Goal: Task Accomplishment & Management: Use online tool/utility

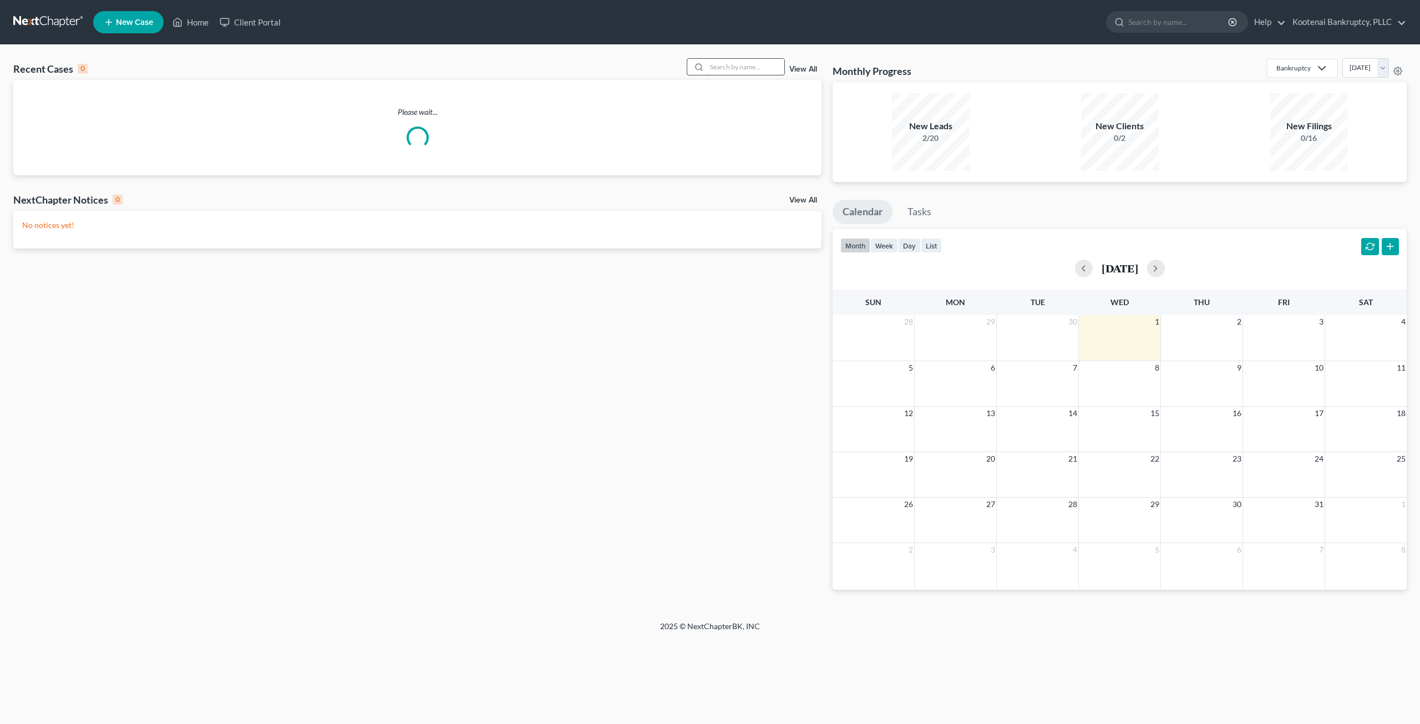
click at [733, 69] on input "search" at bounding box center [746, 67] width 78 height 16
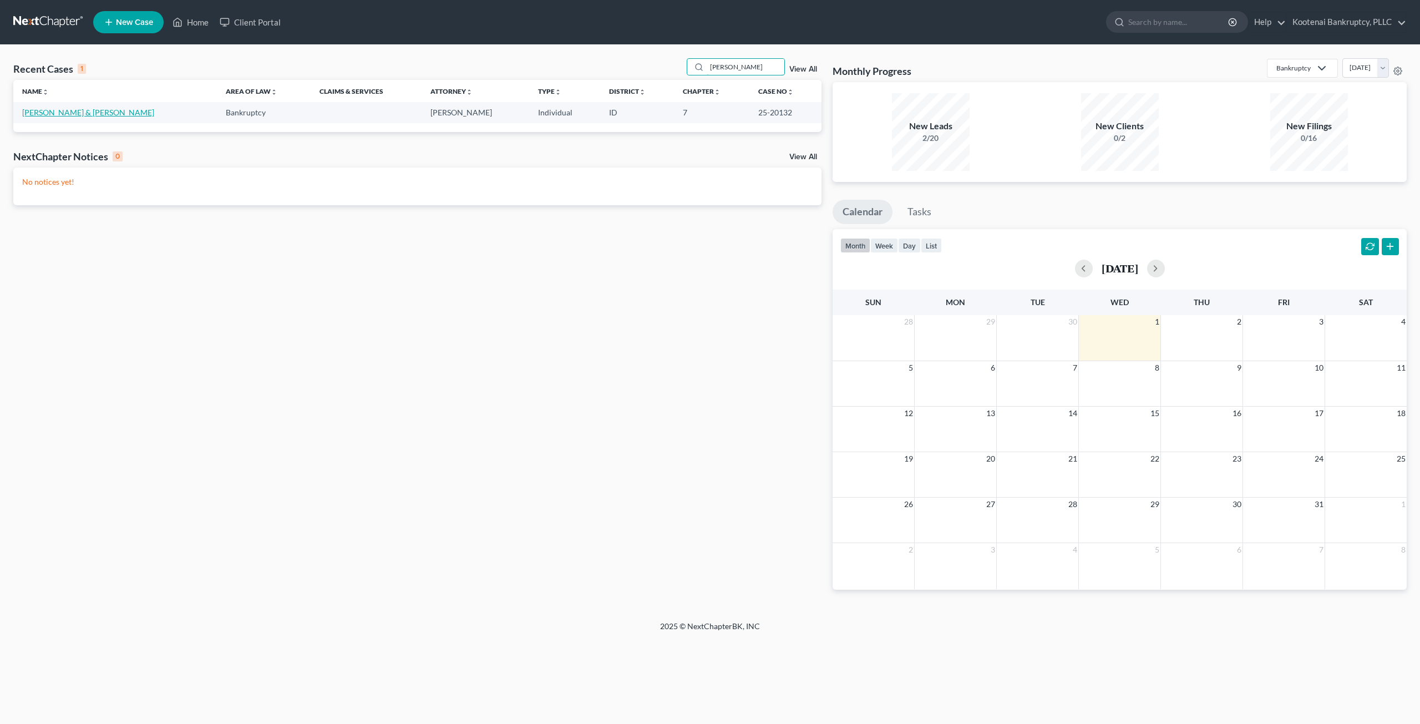
type input "[PERSON_NAME]"
click at [58, 110] on link "[PERSON_NAME] & [PERSON_NAME]" at bounding box center [88, 112] width 132 height 9
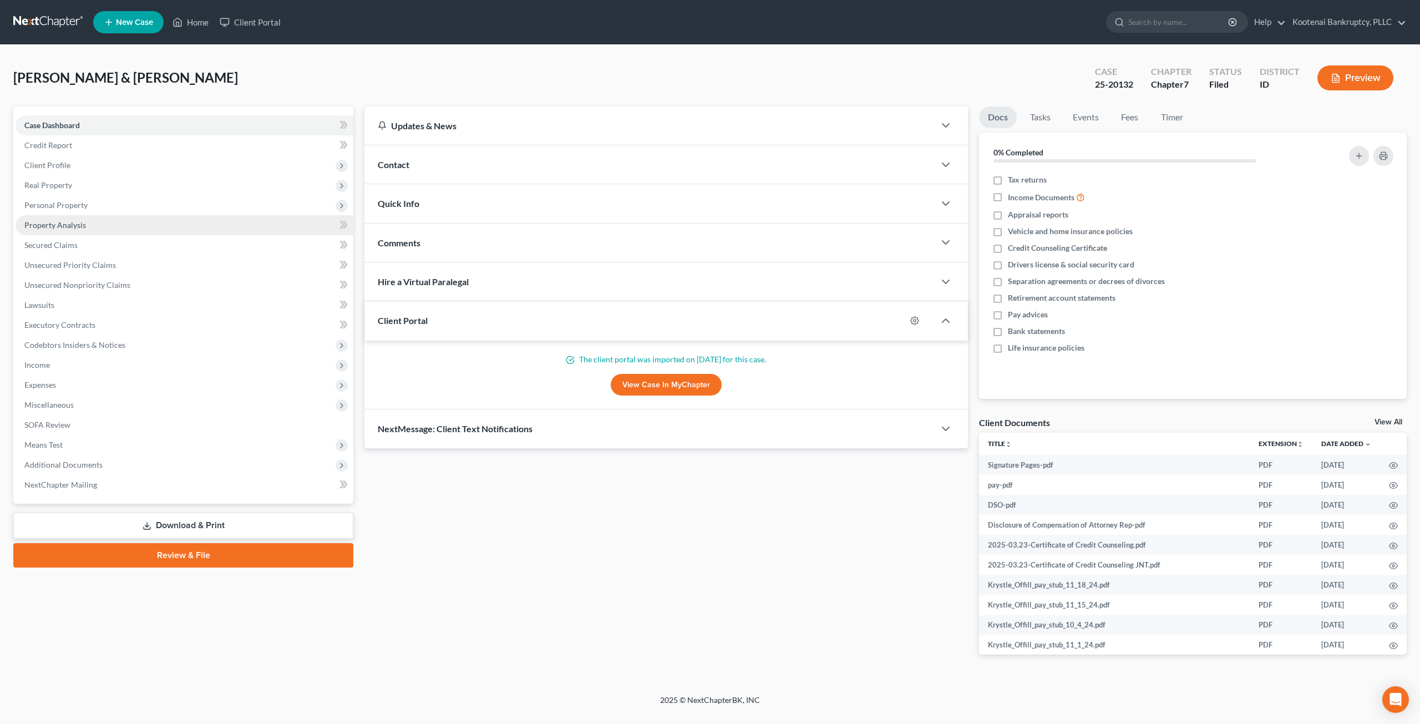
click at [95, 231] on link "Property Analysis" at bounding box center [185, 225] width 338 height 20
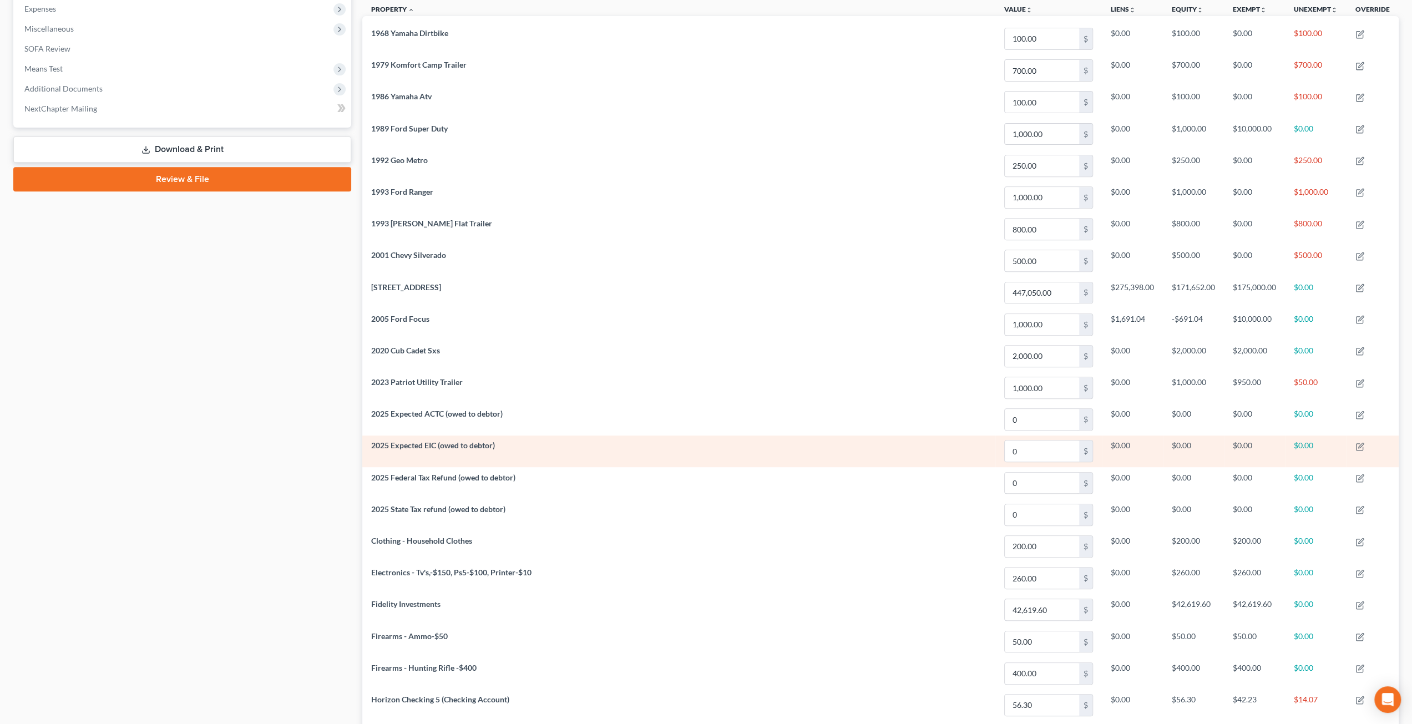
scroll to position [336, 0]
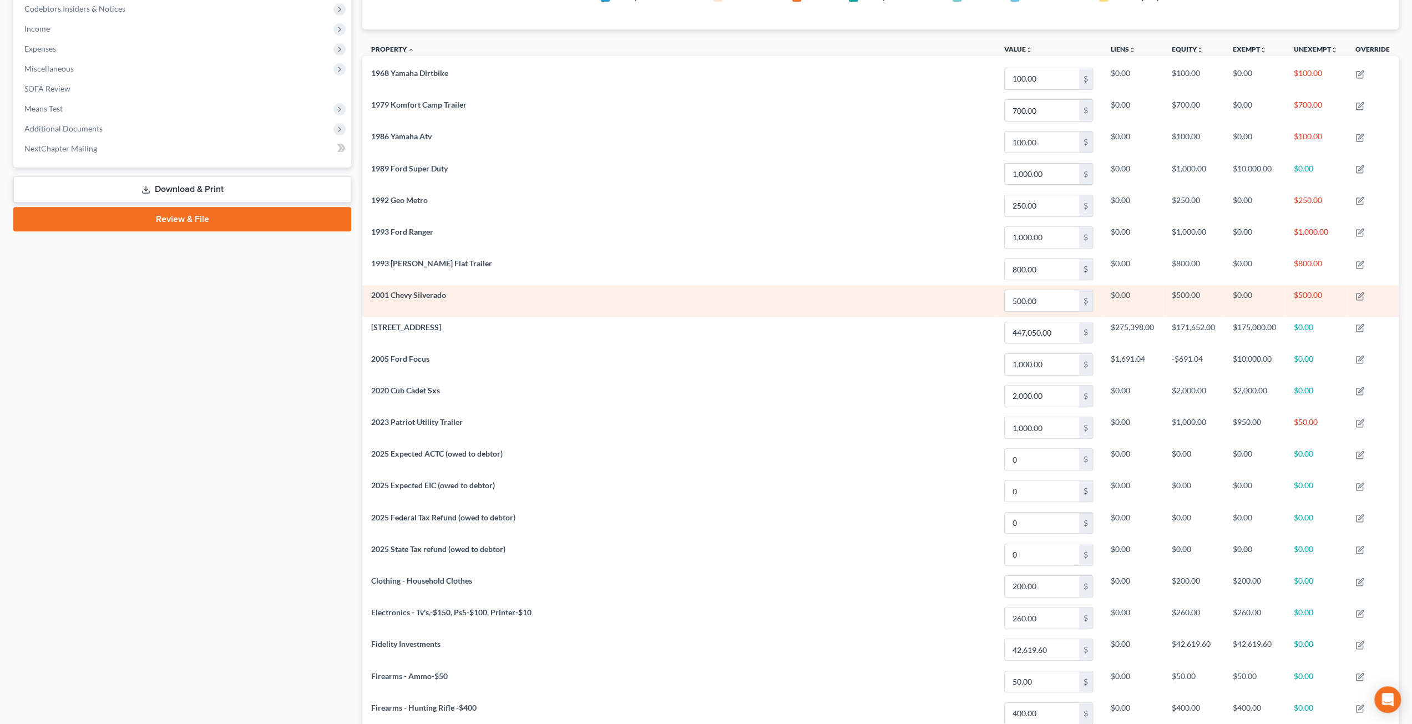
click at [822, 307] on td "2001 Chevy Silverado" at bounding box center [678, 301] width 633 height 32
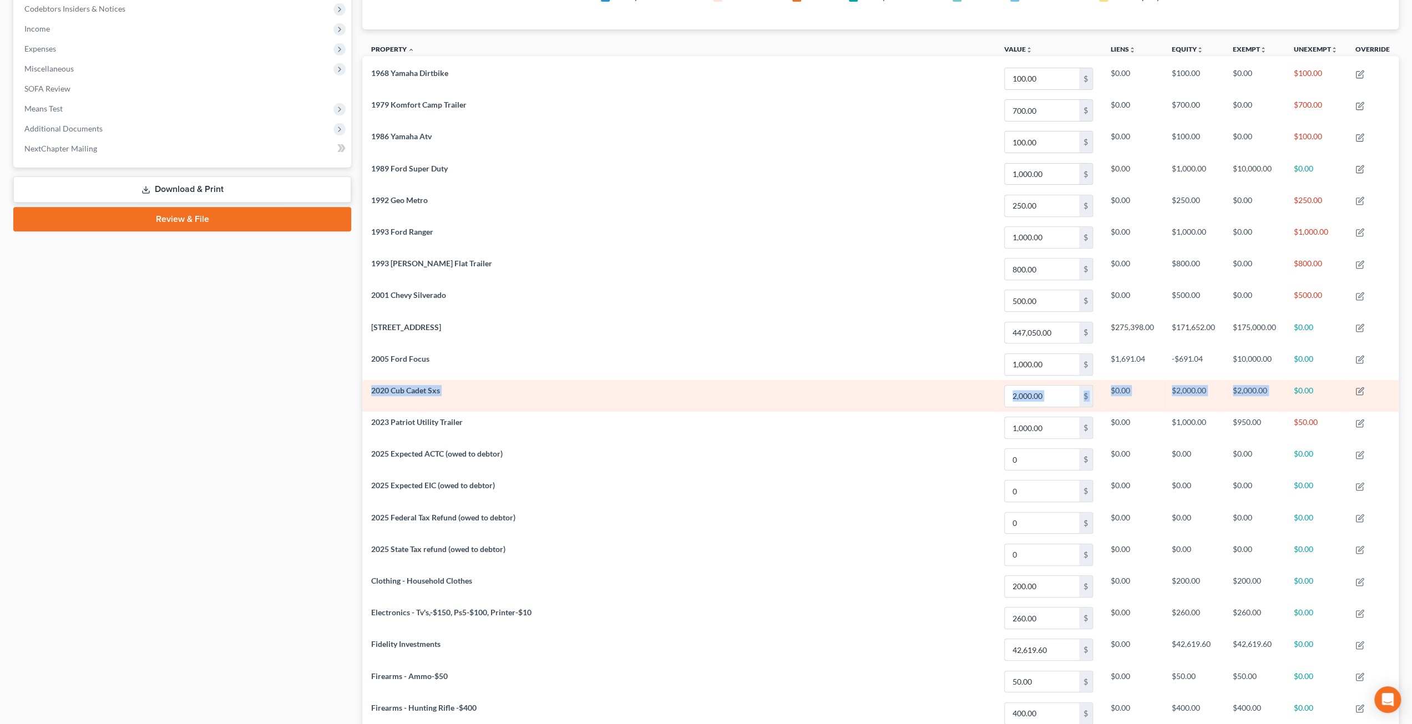
drag, startPoint x: 370, startPoint y: 388, endPoint x: 1295, endPoint y: 387, distance: 925.1
click at [1295, 387] on tr "2020 Cub Cadet Sxs 2,000.00 $ $0.00 $2,000.00 $2,000.00 $0.00" at bounding box center [880, 396] width 1036 height 32
click at [1263, 382] on td "$2,000.00" at bounding box center [1253, 396] width 61 height 32
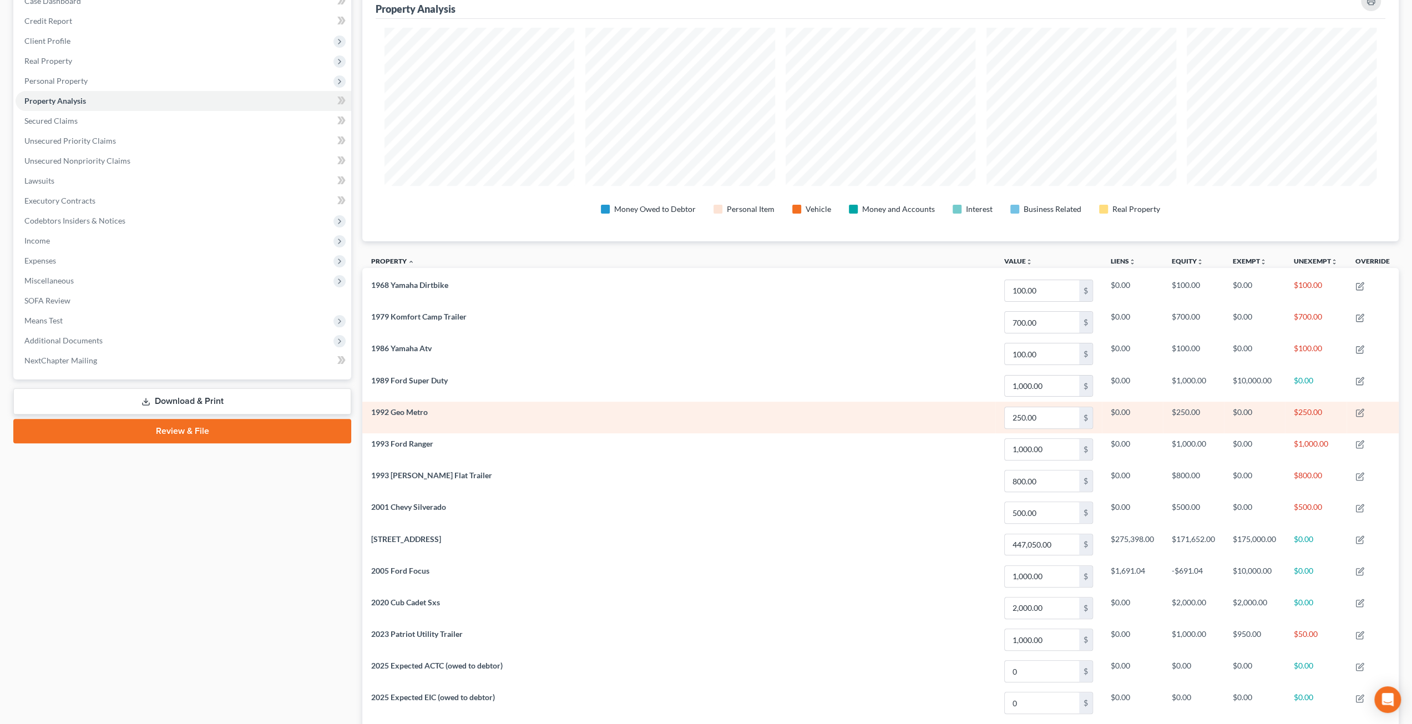
scroll to position [281, 0]
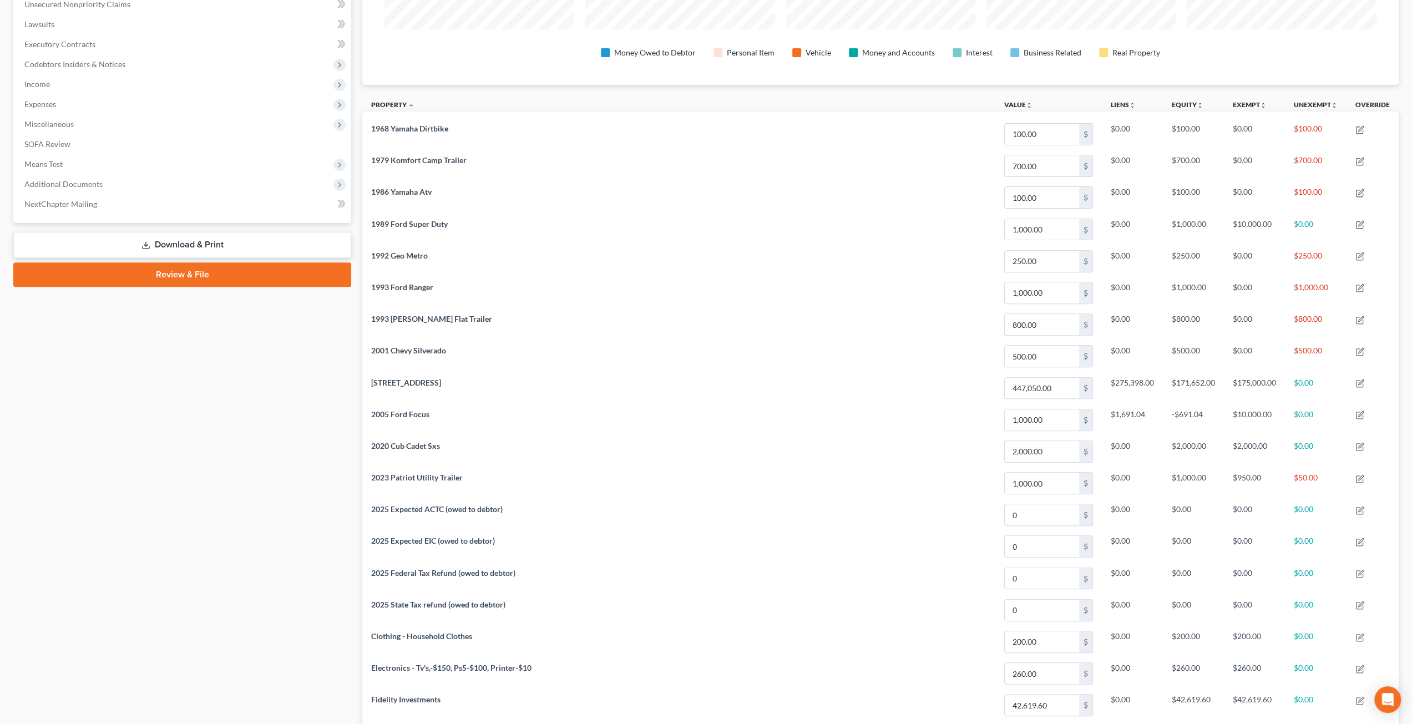
click at [360, 438] on div "Property Analysis Money Owed to Debtor Personal Item Vehicle Money and Accounts…" at bounding box center [880, 481] width 1047 height 1311
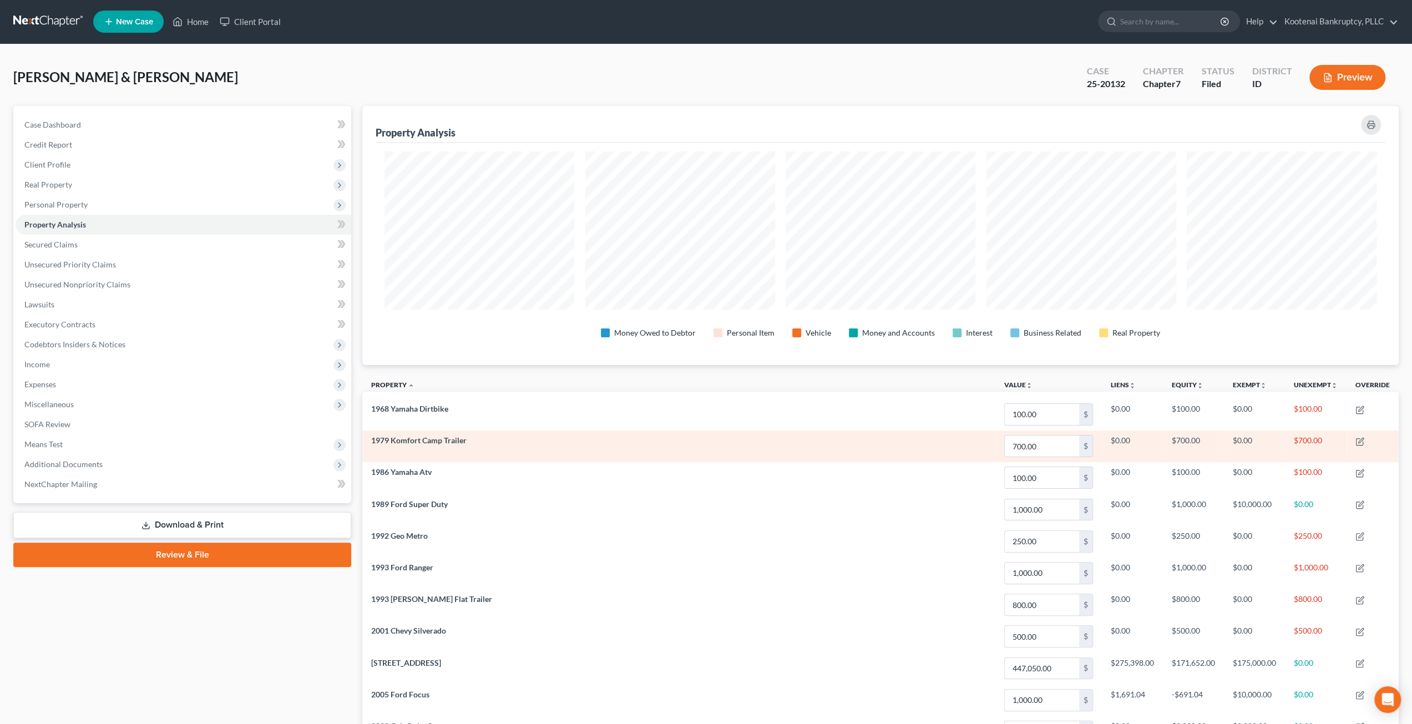
scroll to position [0, 0]
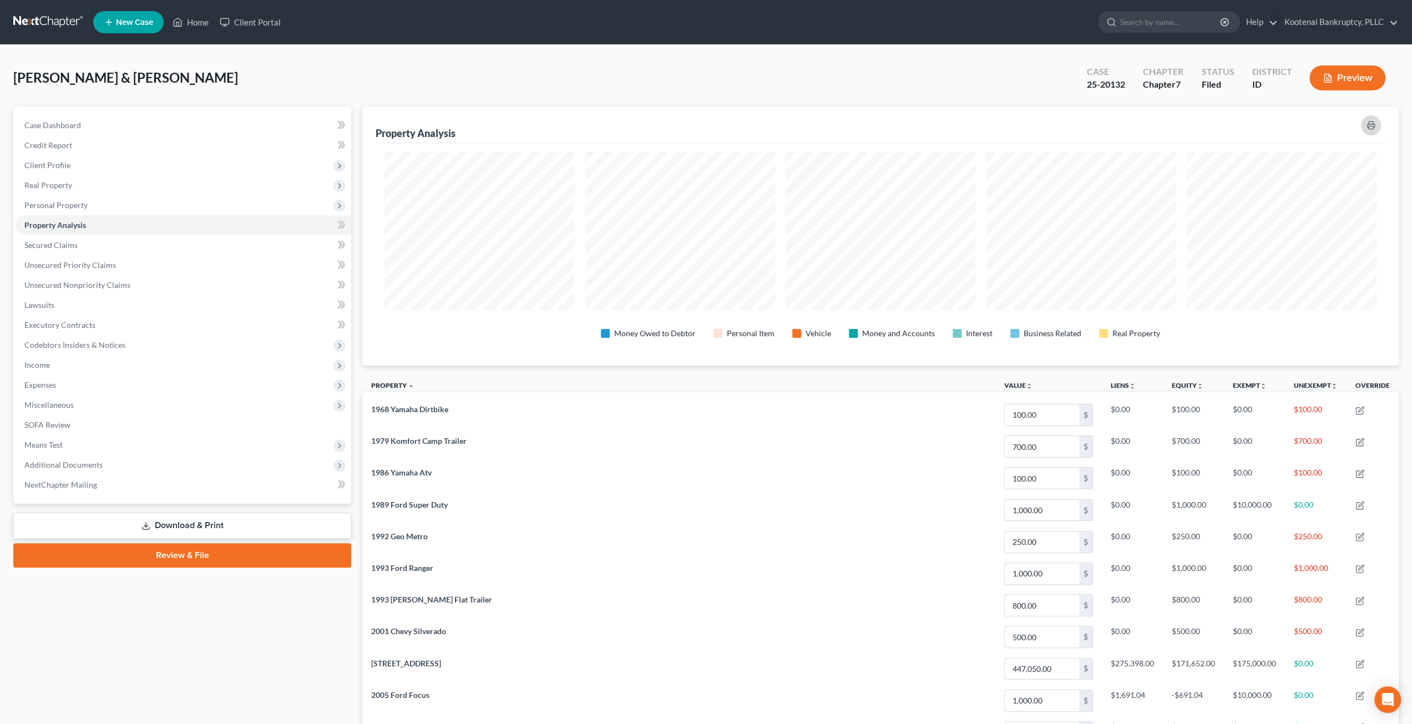
click at [1372, 124] on icon "button" at bounding box center [1370, 125] width 7 height 3
